Goal: Check status: Check status

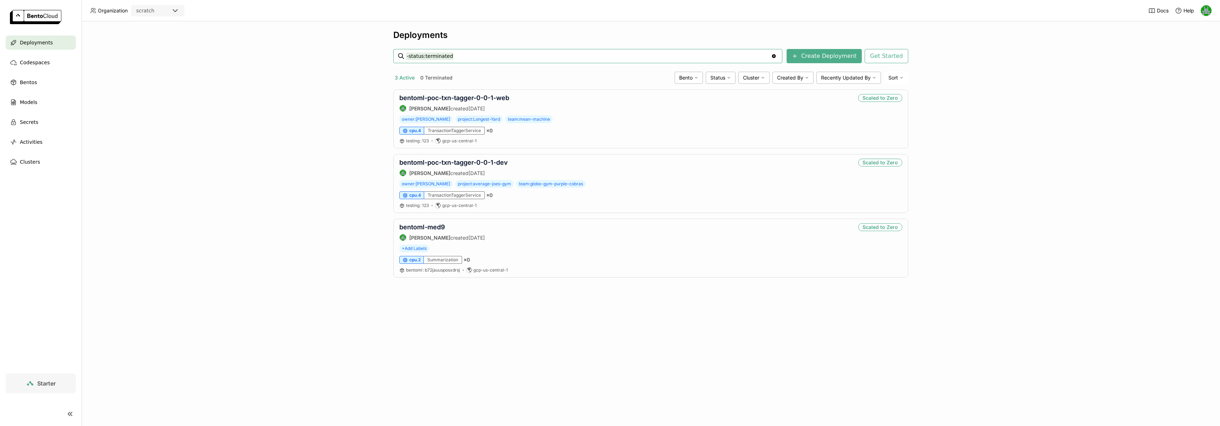
click at [137, 12] on div "scratch" at bounding box center [145, 10] width 18 height 7
click at [146, 41] on div "wayflyer-prod" at bounding box center [158, 44] width 42 height 7
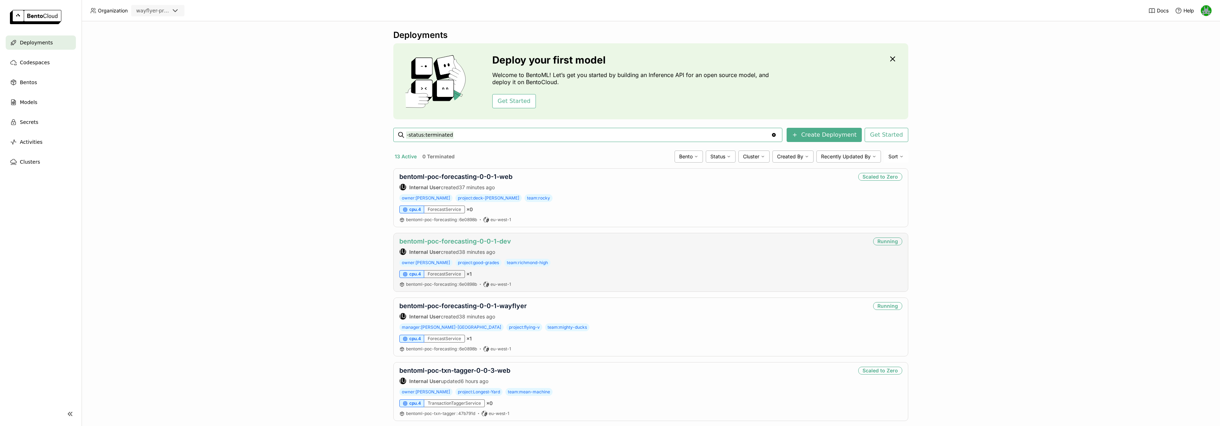
click at [458, 239] on link "bentoml-poc-forecasting-0-0-1-dev" at bounding box center [455, 240] width 112 height 7
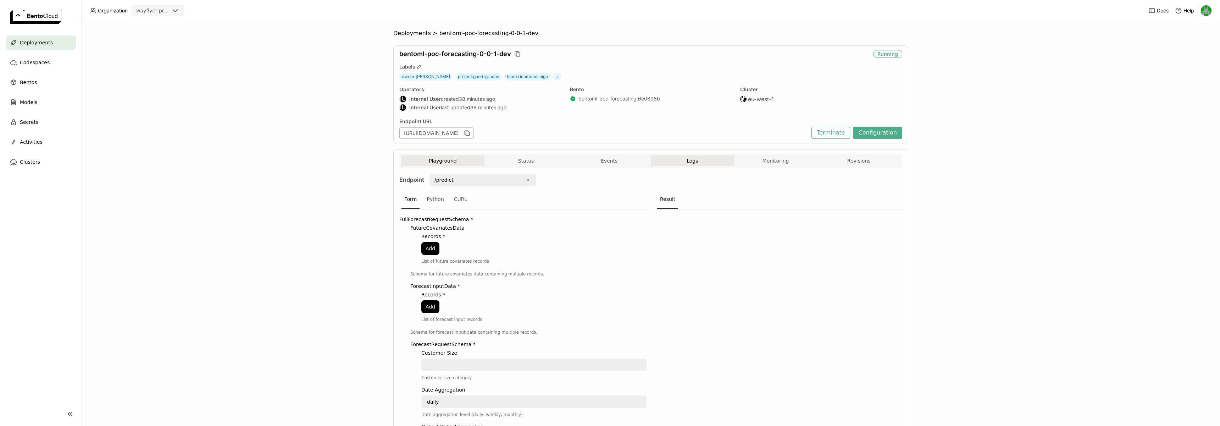
click at [699, 162] on button "Logs" at bounding box center [692, 160] width 83 height 11
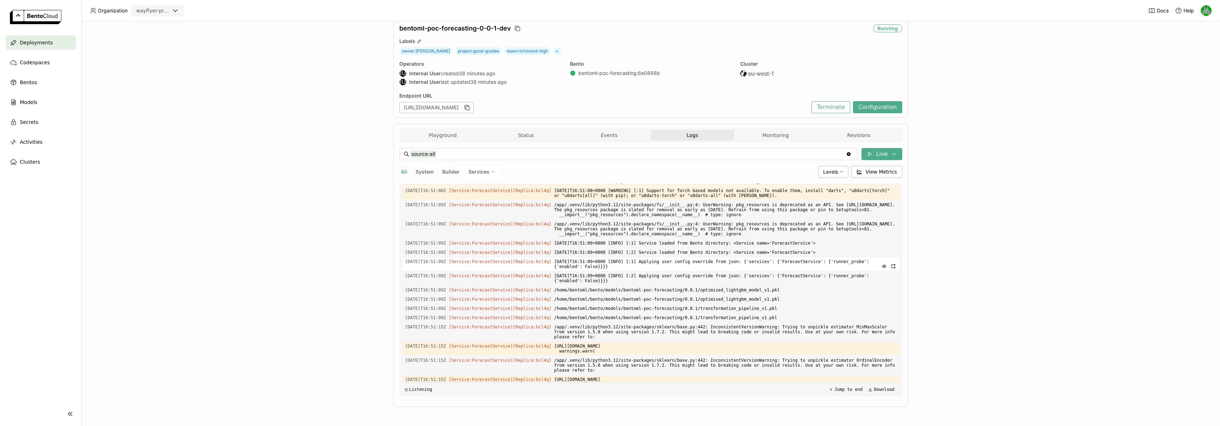
scroll to position [1086, 0]
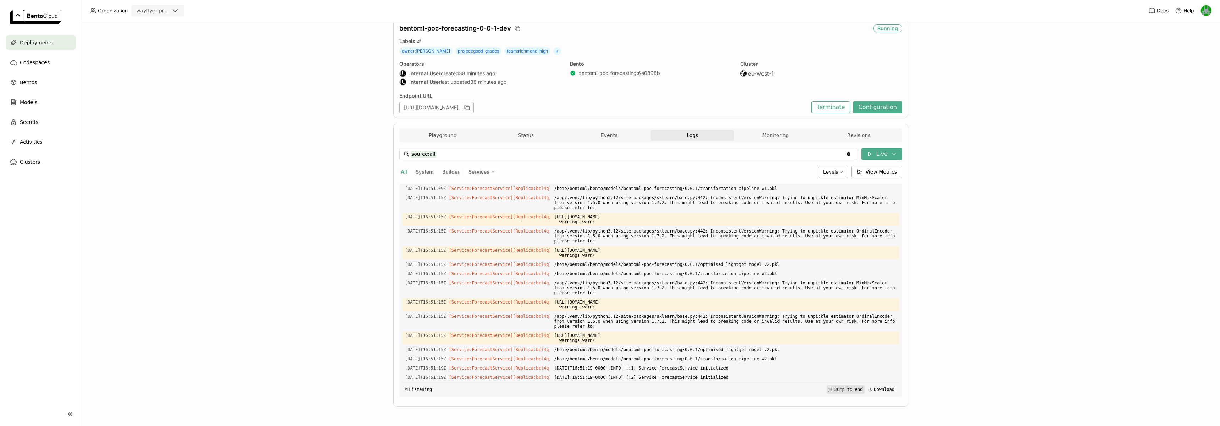
click at [843, 388] on button "Jump to end" at bounding box center [846, 389] width 38 height 9
click at [805, 138] on button "Monitoring" at bounding box center [775, 135] width 83 height 11
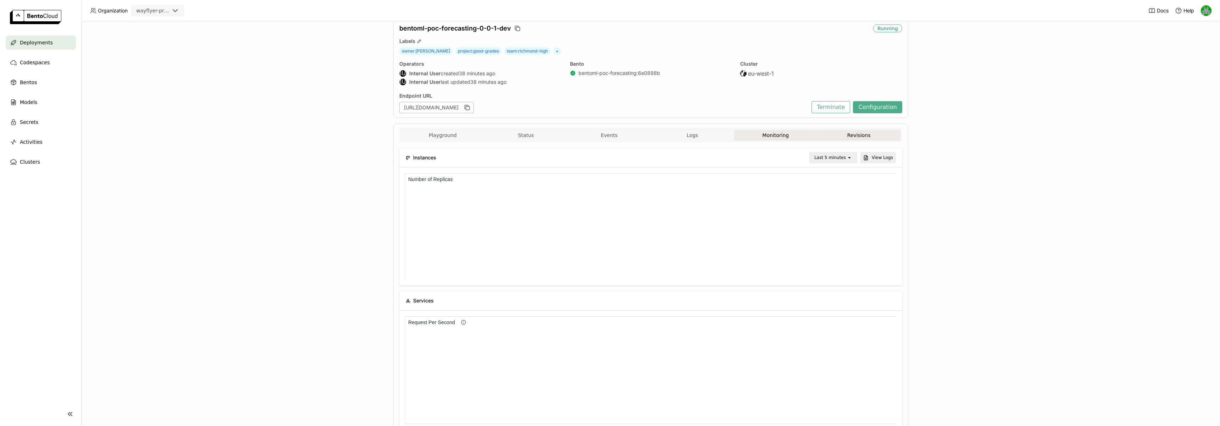
scroll to position [0, 0]
click at [825, 138] on button "Revisions" at bounding box center [858, 135] width 83 height 11
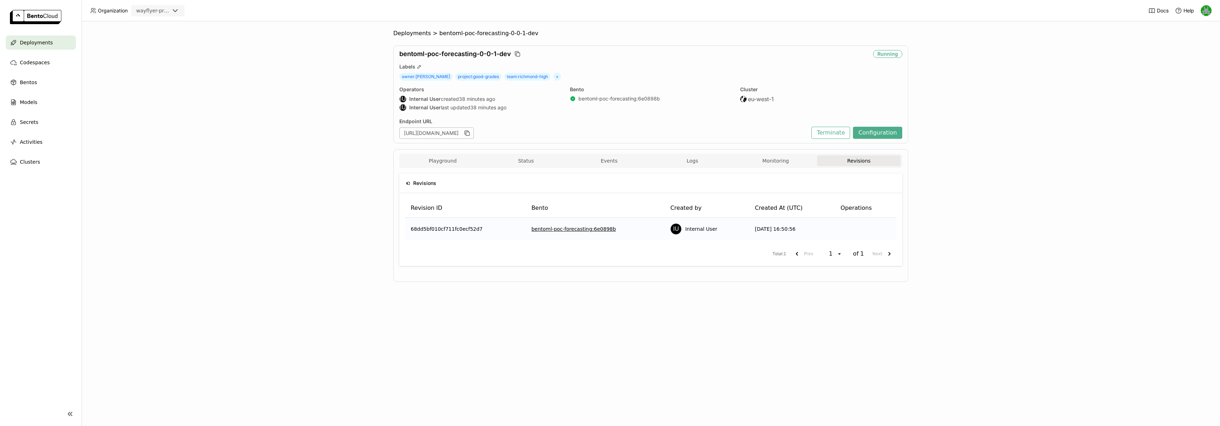
click at [764, 152] on div "Playground Status Events Logs Monitoring Revisions Endpoint /predict open Form …" at bounding box center [650, 215] width 515 height 133
click at [703, 159] on icon "button" at bounding box center [702, 160] width 6 height 6
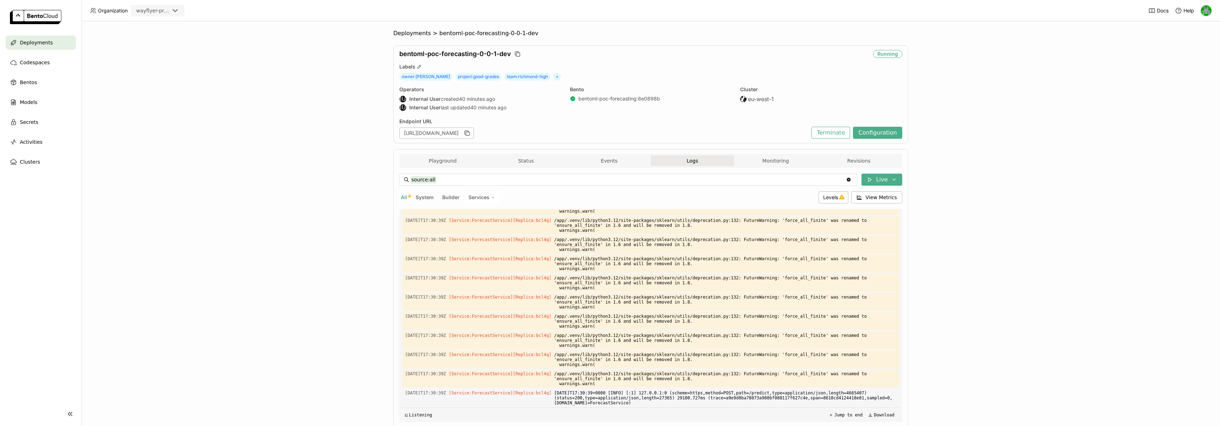
scroll to position [2239, 0]
